Goal: Check status: Check status

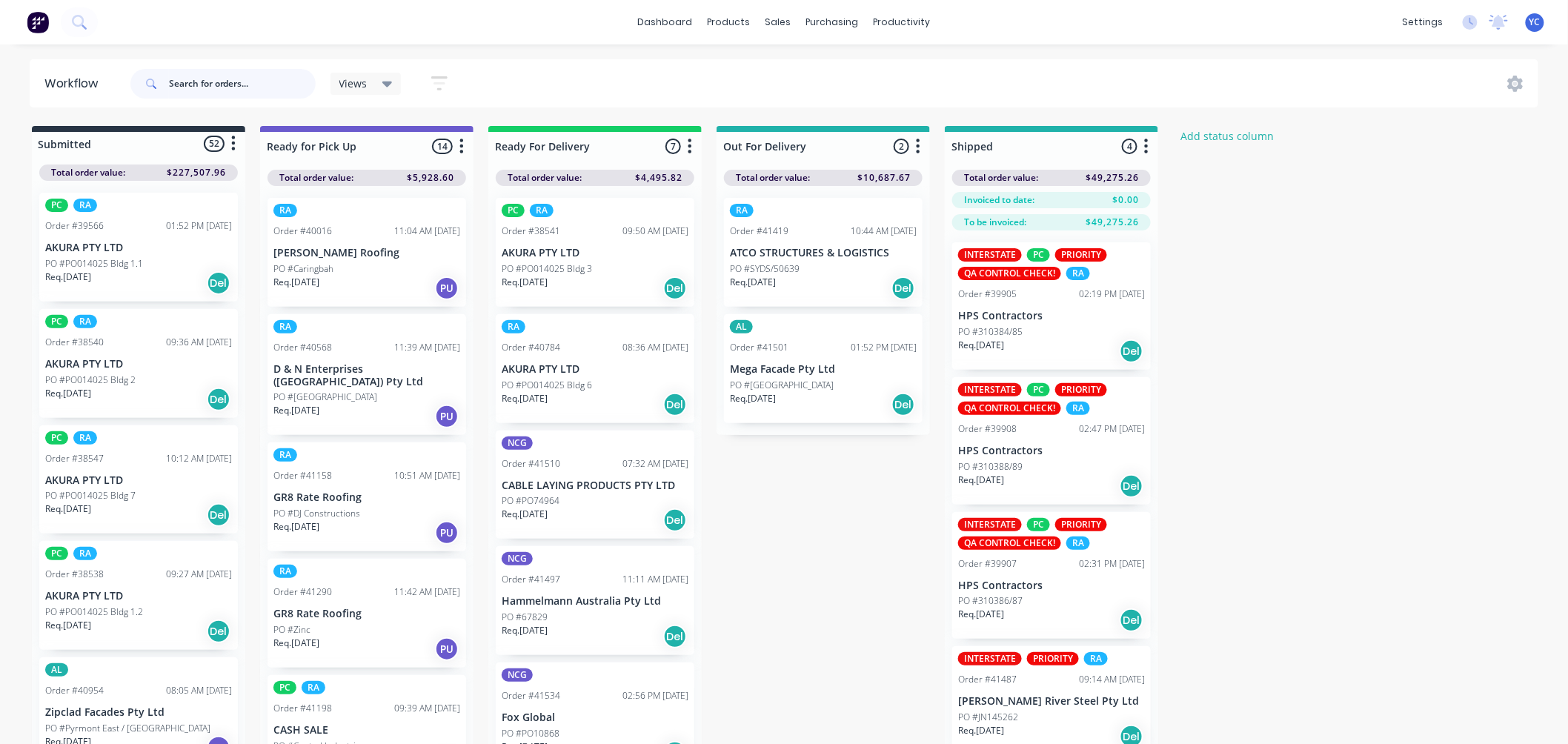
click at [208, 86] on input "text" at bounding box center [242, 84] width 147 height 30
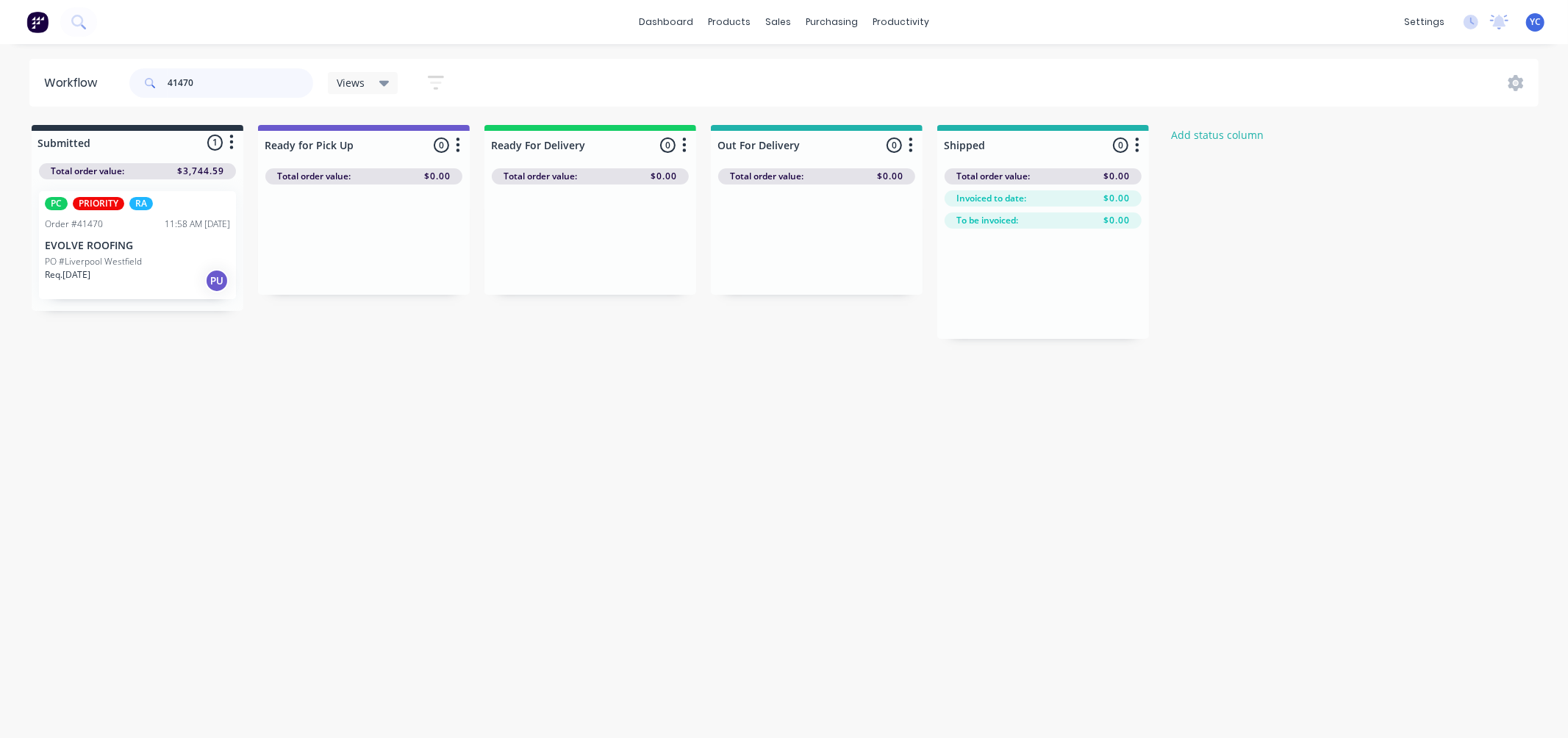
type input "41470"
click at [150, 273] on div "Req. 09/09/25 PU" at bounding box center [138, 280] width 186 height 25
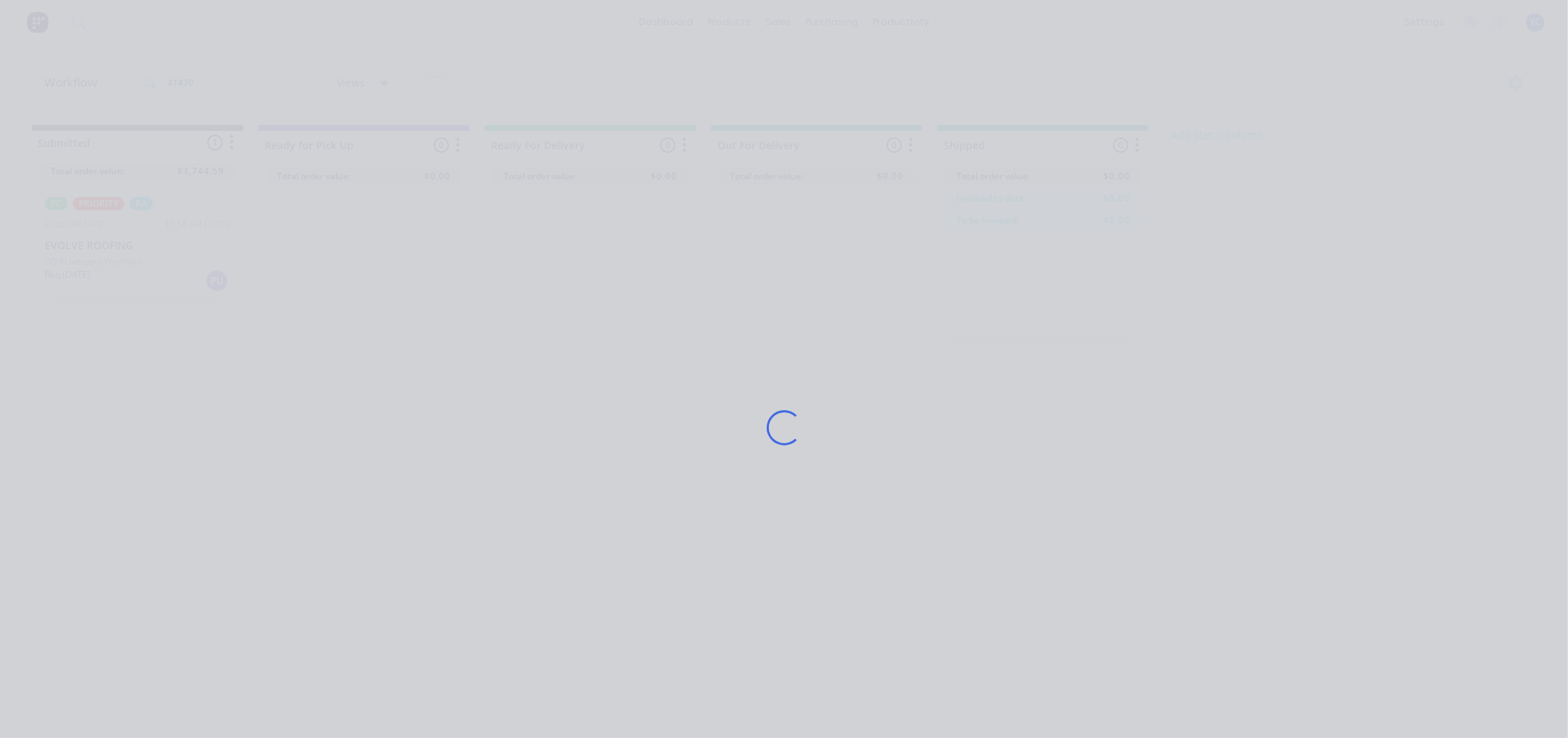
click at [150, 273] on div "Loading..." at bounding box center [784, 369] width 1568 height 738
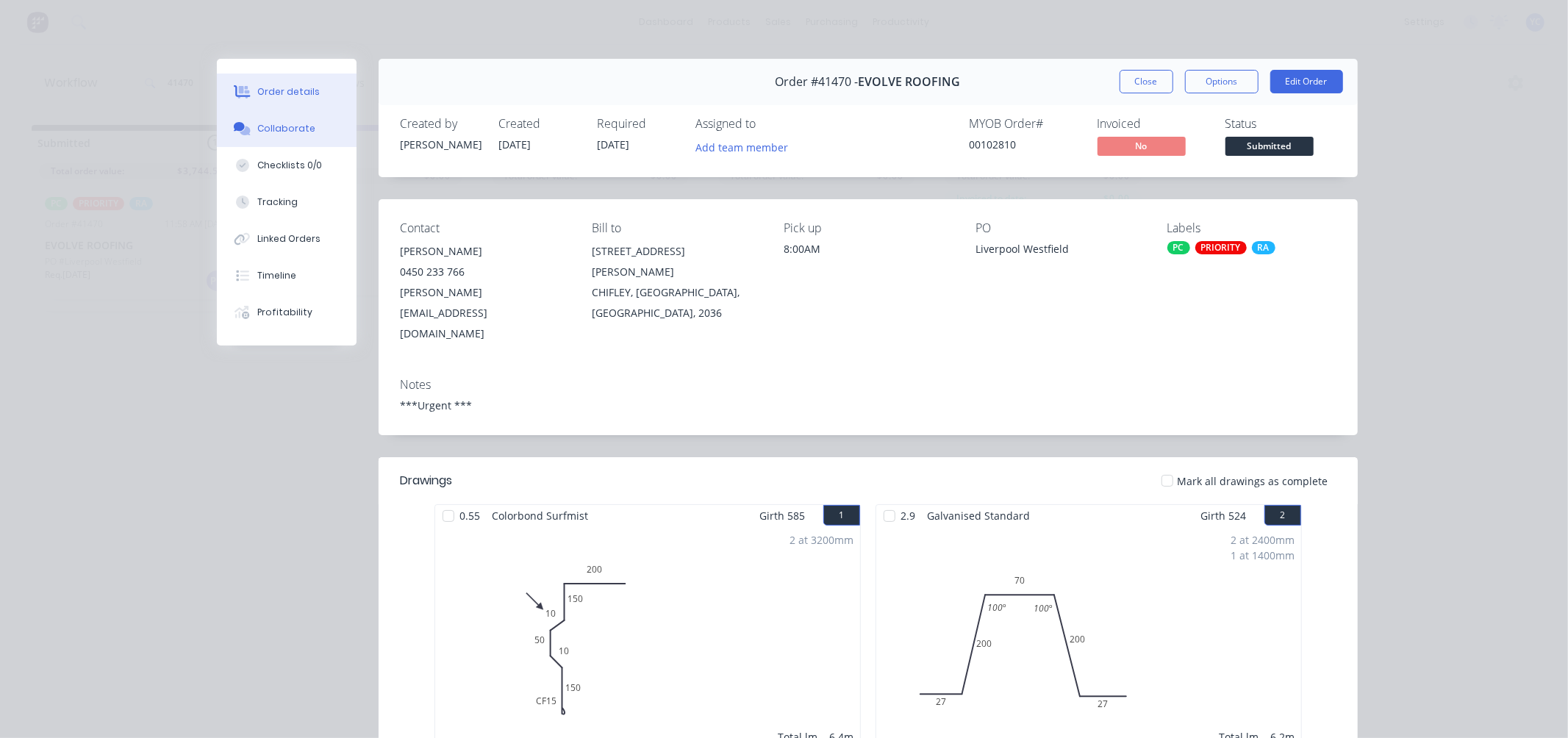
click at [269, 128] on div "Collaborate" at bounding box center [286, 128] width 58 height 13
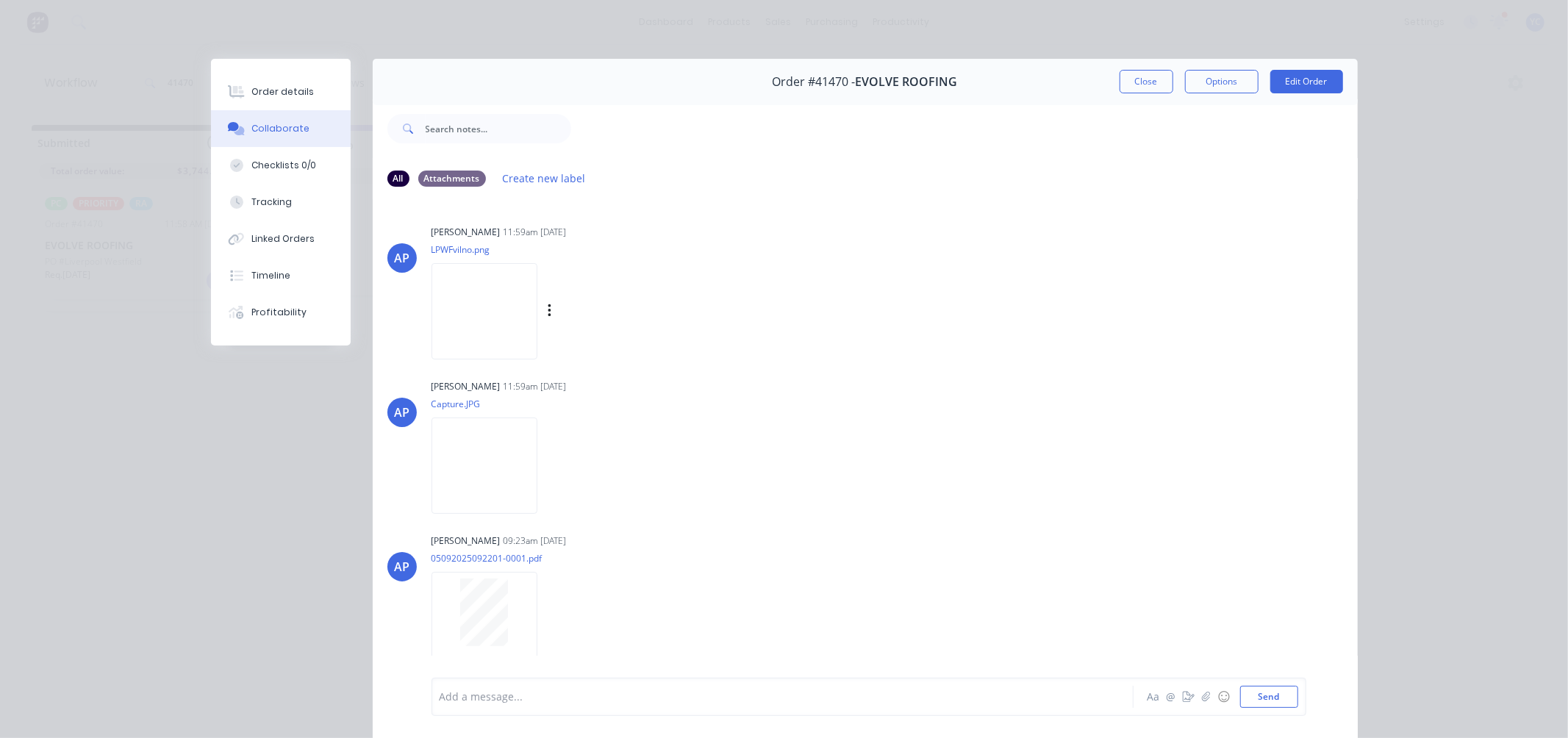
click at [495, 314] on img at bounding box center [485, 311] width 106 height 96
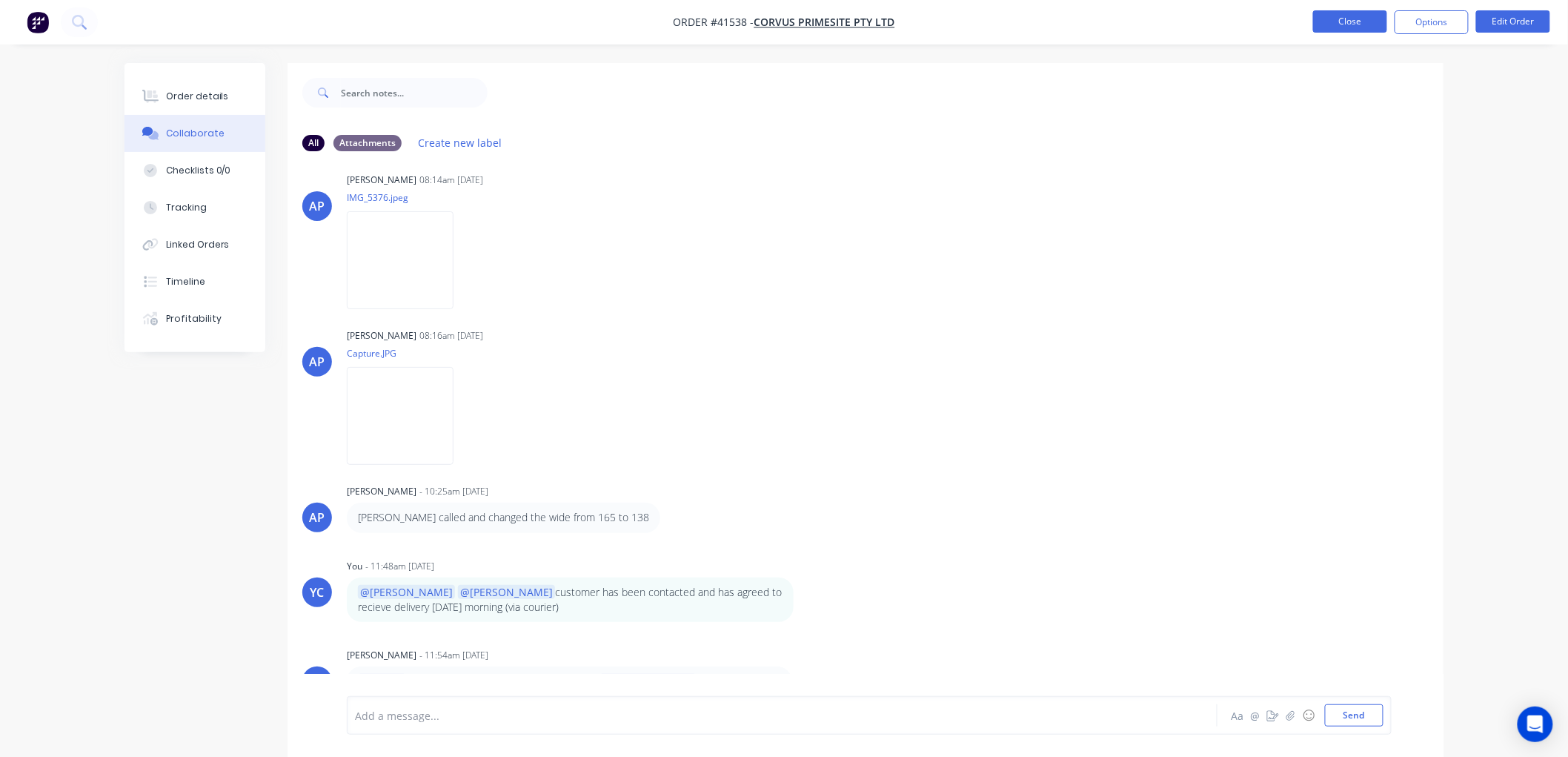
click at [1359, 17] on button "Close" at bounding box center [1349, 21] width 74 height 22
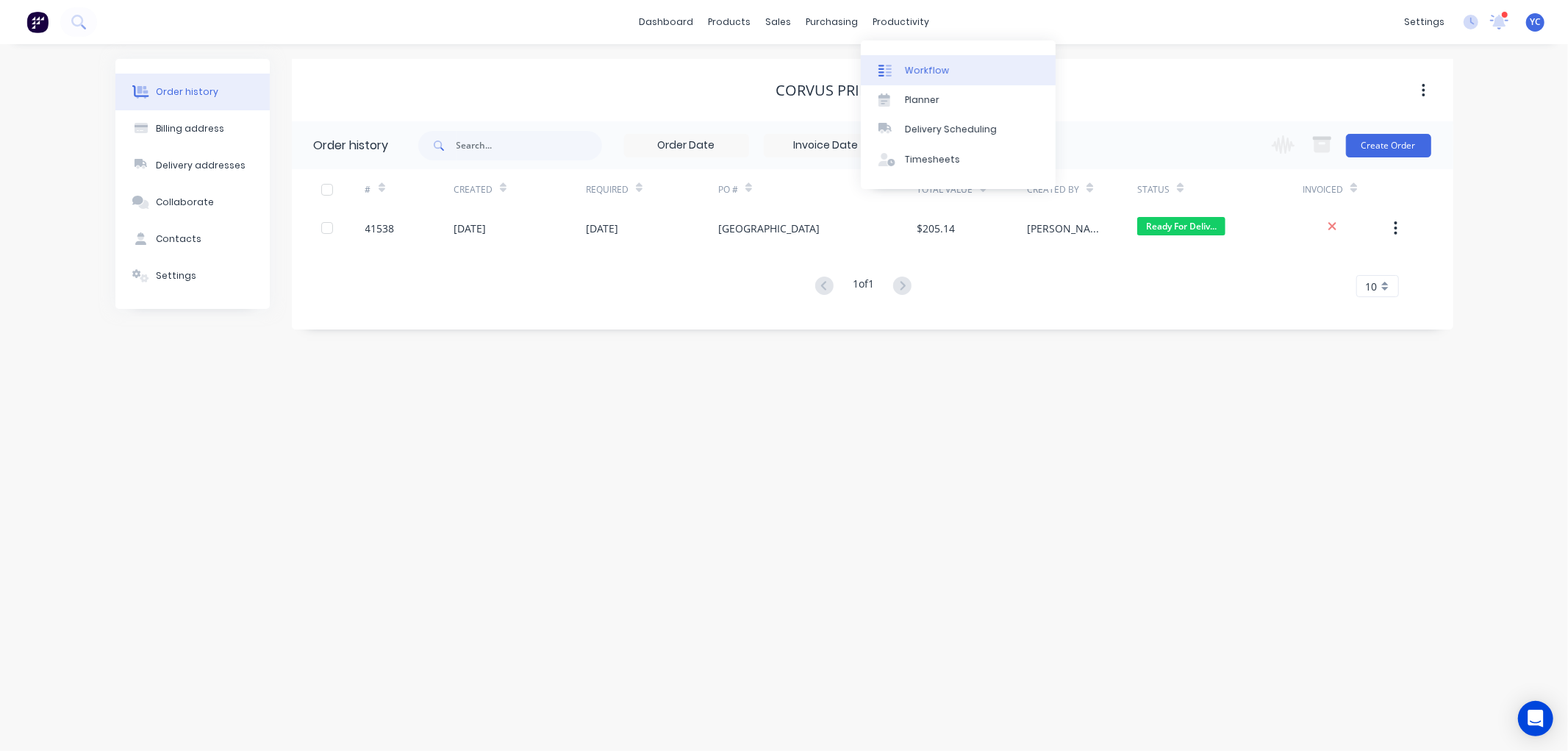
click at [920, 70] on div "Workflow" at bounding box center [927, 70] width 44 height 13
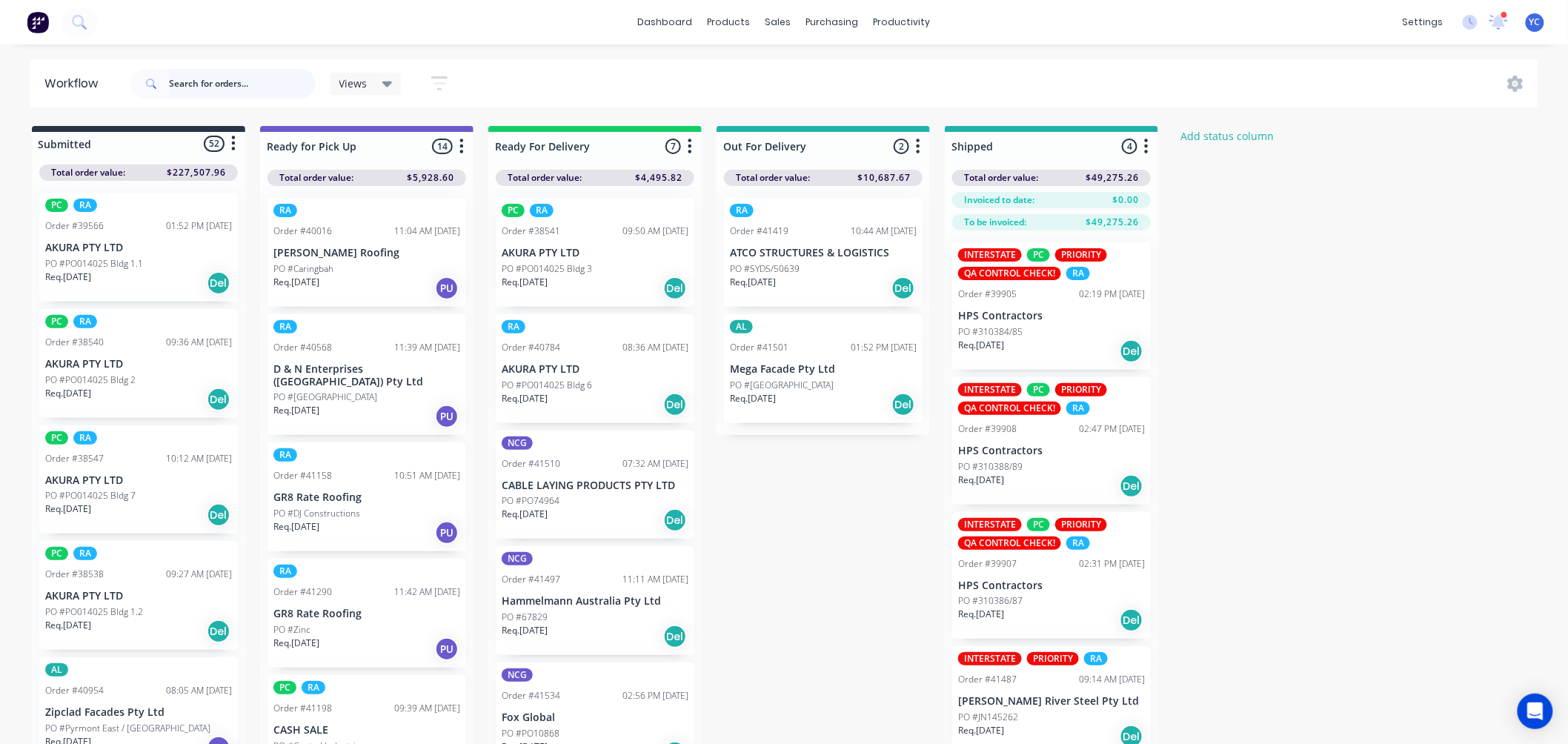
click at [264, 73] on input "text" at bounding box center [242, 84] width 147 height 30
type input "41544"
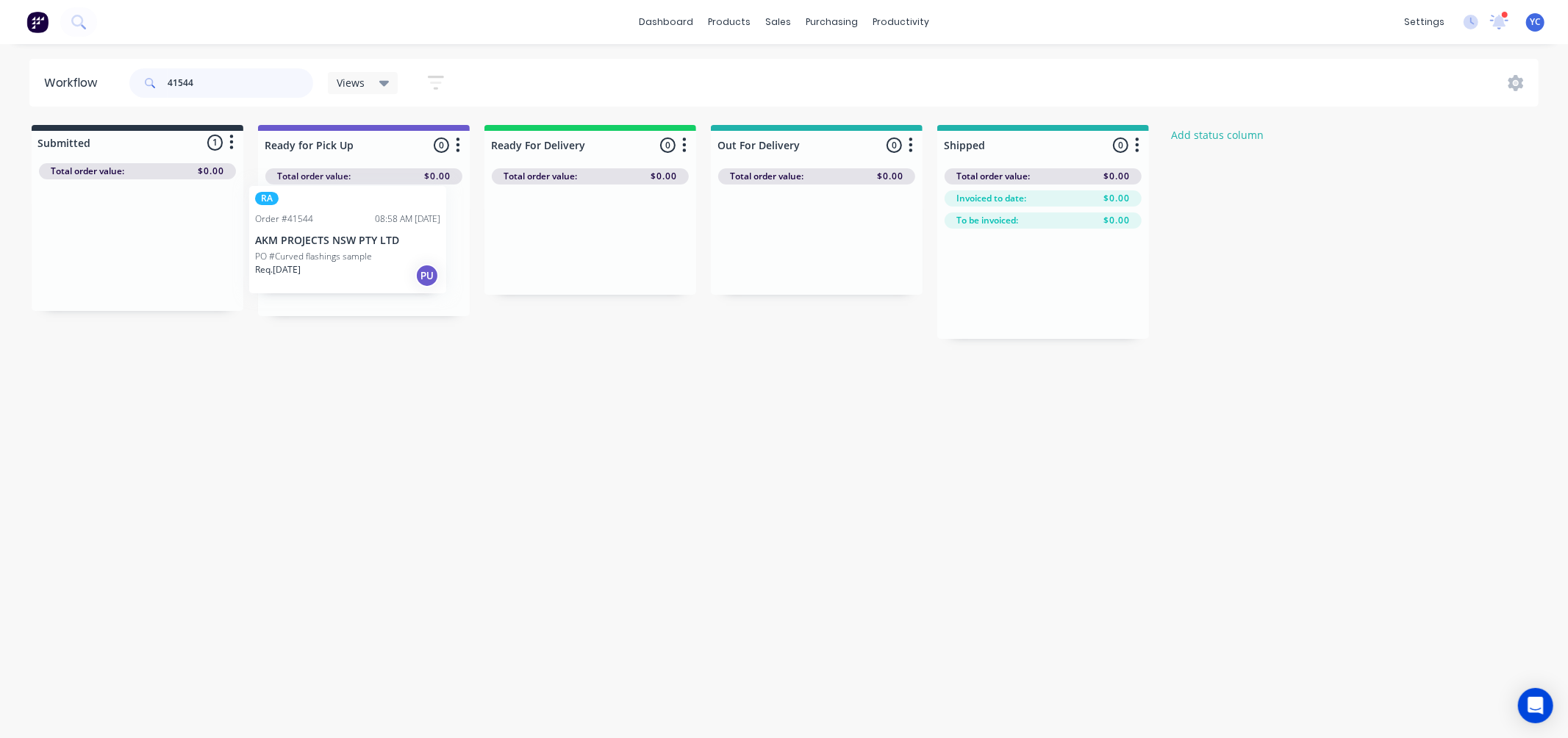
drag, startPoint x: 121, startPoint y: 252, endPoint x: 341, endPoint y: 248, distance: 220.0
click at [341, 248] on div "Submitted 1 Status colour #273444 hex #273444 Save Cancel Summaries Total order…" at bounding box center [788, 232] width 1599 height 214
click at [266, 89] on input "41544" at bounding box center [240, 83] width 146 height 29
drag, startPoint x: 130, startPoint y: 259, endPoint x: 371, endPoint y: 245, distance: 241.4
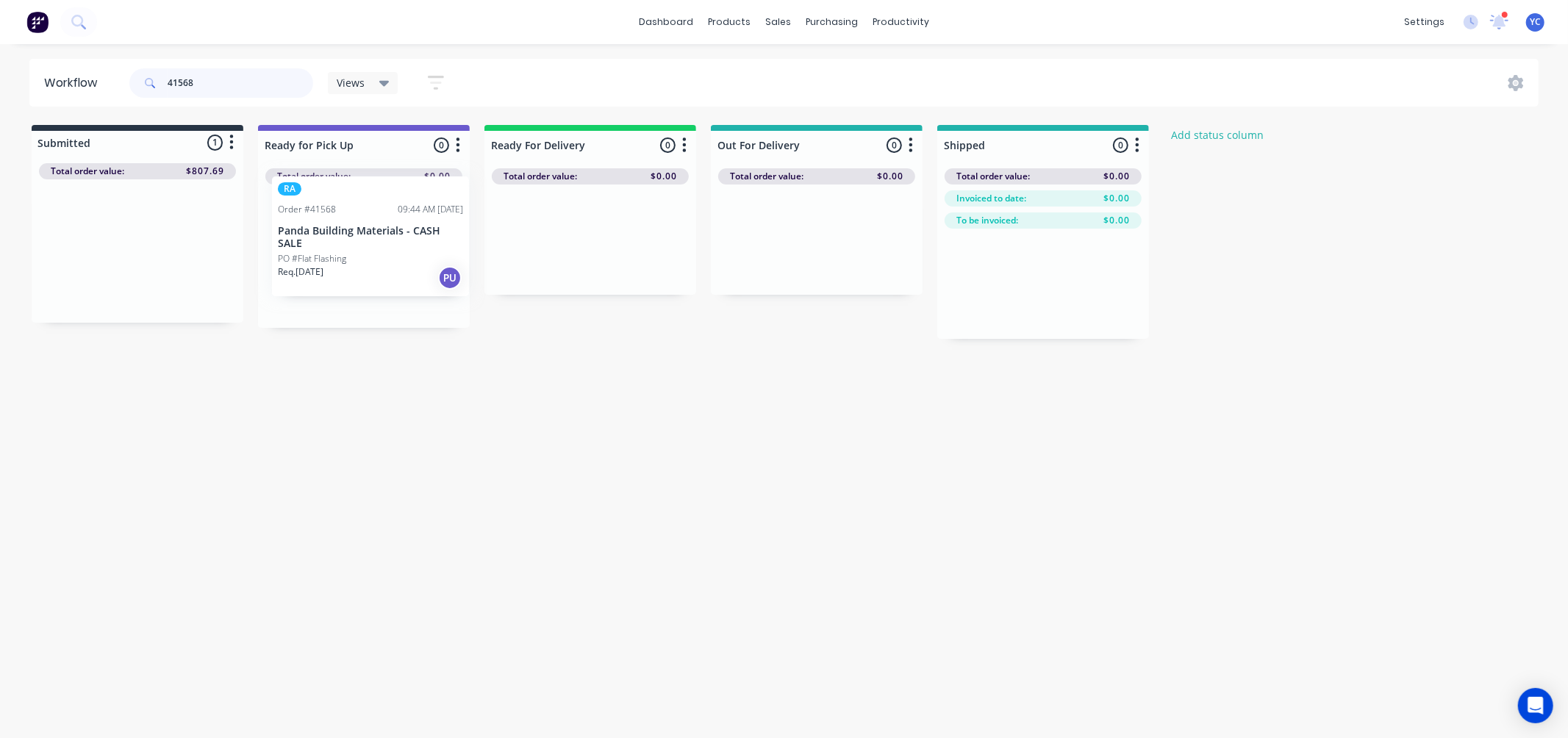
click at [371, 245] on div "Submitted 1 Status colour #273444 hex #273444 Save Cancel Summaries Total order…" at bounding box center [788, 232] width 1599 height 214
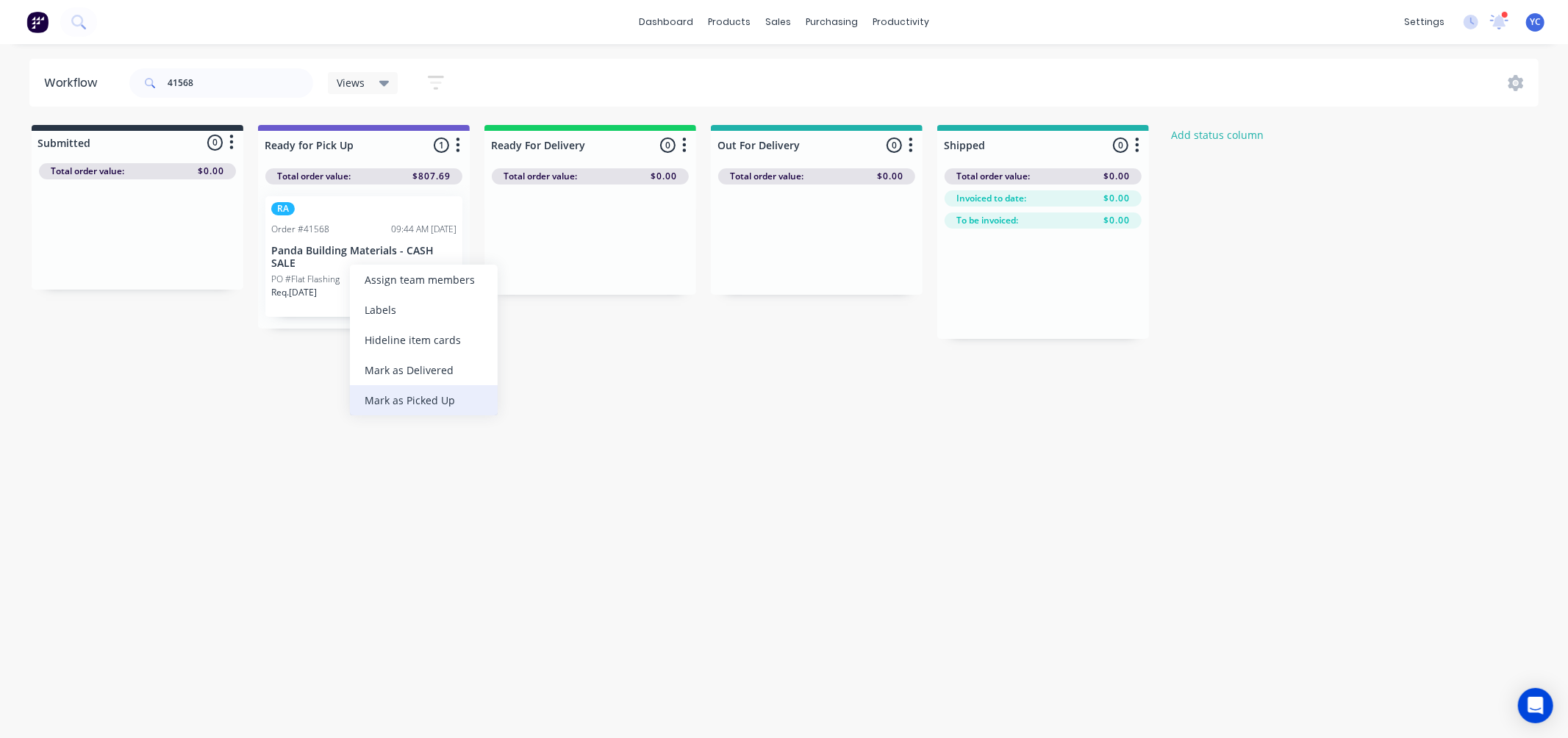
click at [428, 406] on div "Mark as Picked Up" at bounding box center [424, 400] width 147 height 30
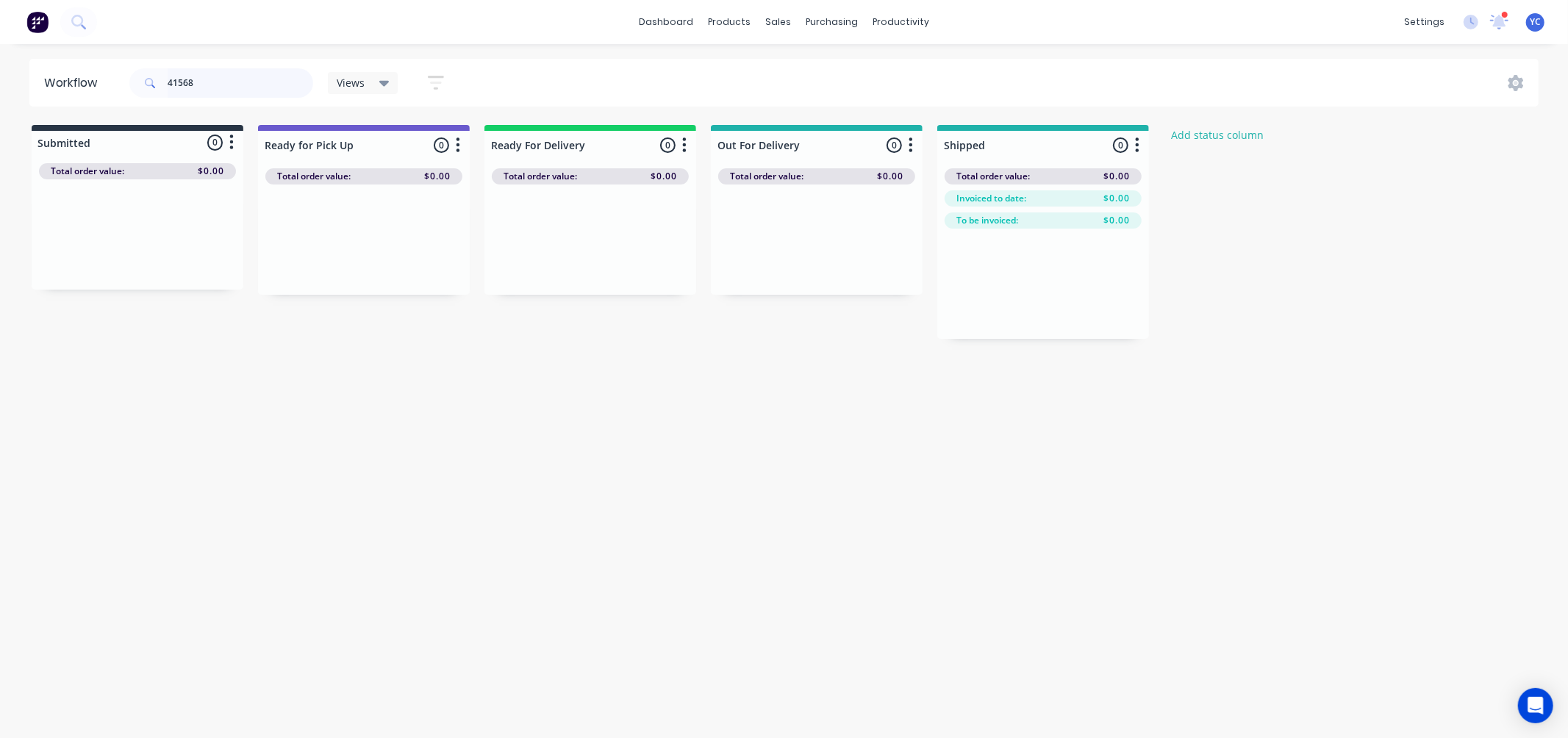
click at [273, 77] on input "41568" at bounding box center [240, 83] width 146 height 29
type input "41479"
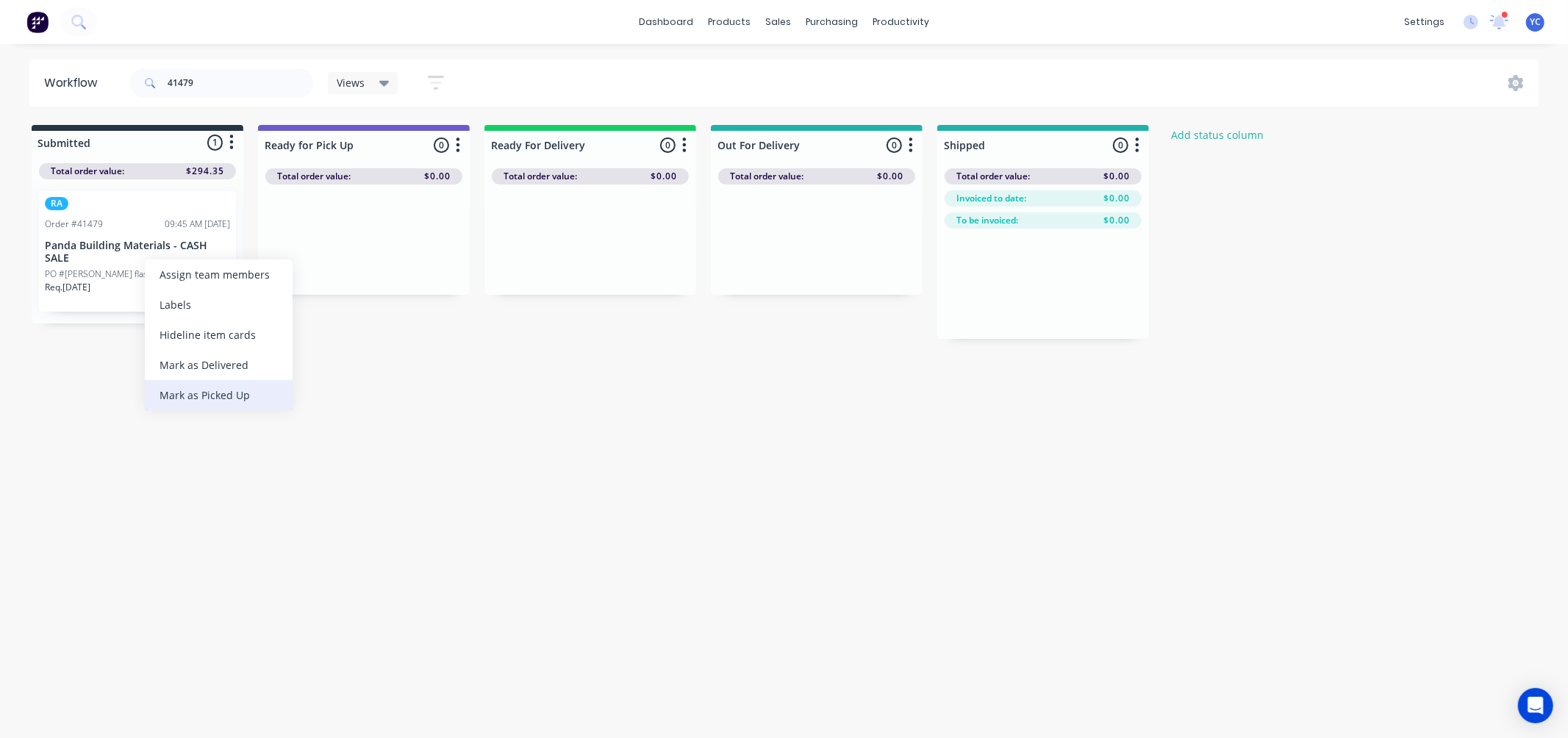
click at [221, 389] on div "Mark as Picked Up" at bounding box center [219, 395] width 147 height 30
